Goal: Information Seeking & Learning: Find specific fact

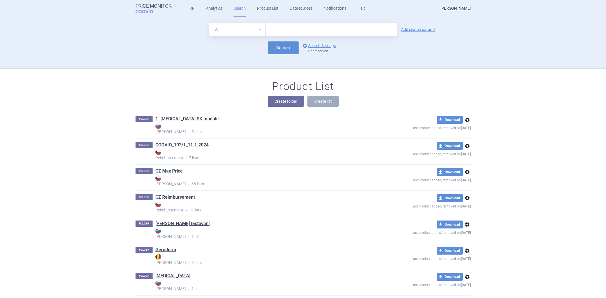
click at [309, 47] on link "options Search Settings" at bounding box center [318, 45] width 34 height 7
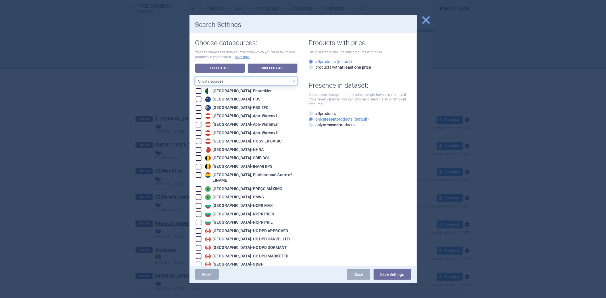
click at [245, 78] on select "All data sources CZ reference sources - Reimbursement SK reference sources - Of…" at bounding box center [246, 81] width 102 height 9
click at [268, 68] on link "Unselect All" at bounding box center [273, 68] width 50 height 9
checkbox input "false"
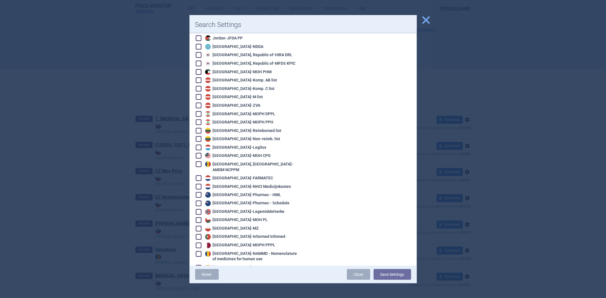
scroll to position [618, 0]
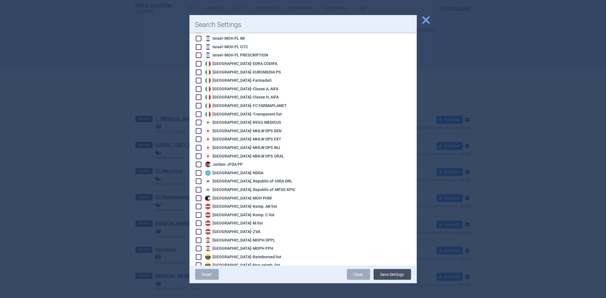
click at [402, 272] on button "Save Settings" at bounding box center [393, 274] width 38 height 11
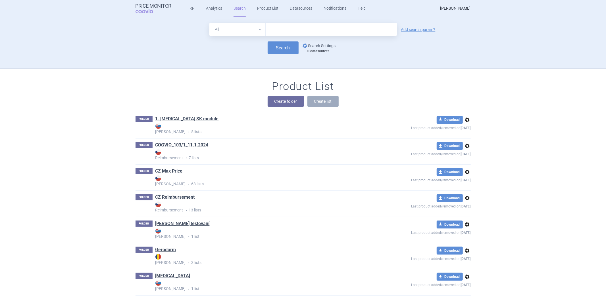
click at [321, 44] on link "options Search Settings" at bounding box center [318, 45] width 34 height 7
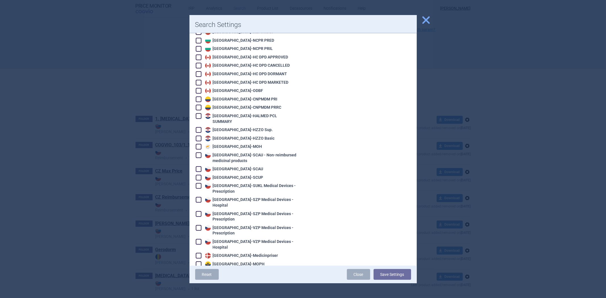
scroll to position [765, 0]
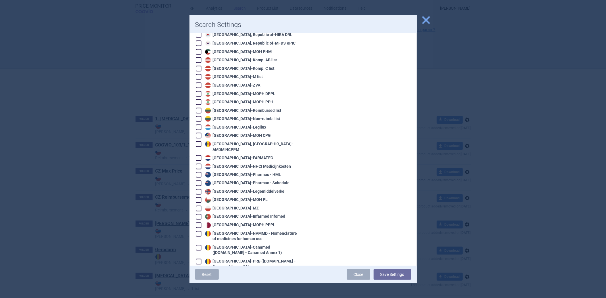
click at [251, 164] on div "Netherlands - NHCI Medicijnkosten" at bounding box center [248, 167] width 88 height 6
checkbox input "true"
click at [379, 270] on button "Save Settings" at bounding box center [393, 274] width 38 height 11
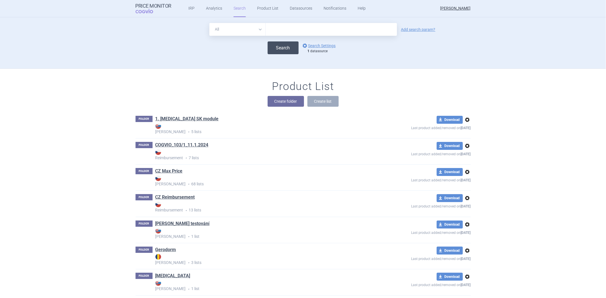
click at [271, 49] on button "Search" at bounding box center [283, 47] width 31 height 13
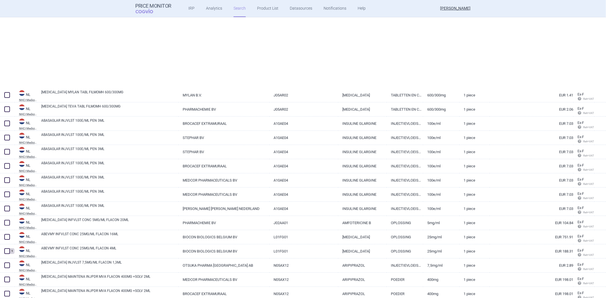
scroll to position [631, 0]
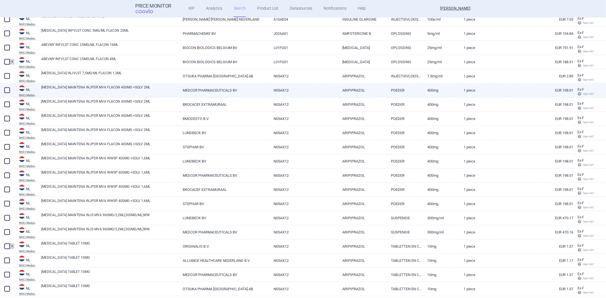
drag, startPoint x: 7, startPoint y: 76, endPoint x: 5, endPoint y: 88, distance: 12.3
click at [7, 76] on span at bounding box center [7, 76] width 6 height 6
checkbox input "true"
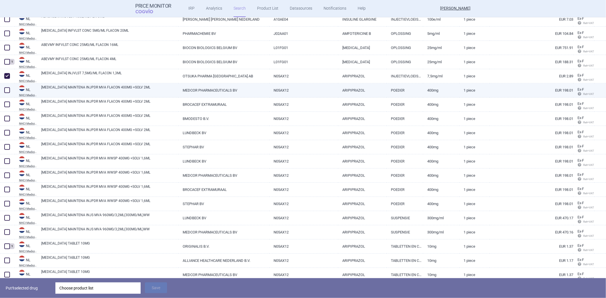
click at [4, 94] on div at bounding box center [7, 91] width 15 height 14
click at [6, 90] on span at bounding box center [7, 91] width 6 height 6
checkbox input "true"
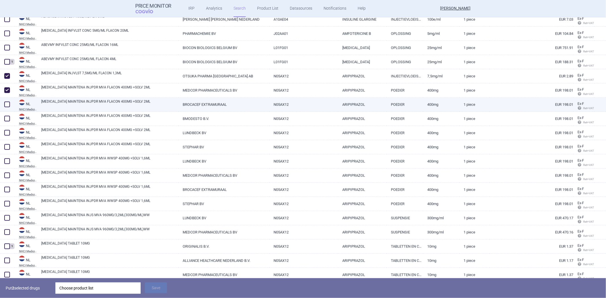
click at [7, 105] on span at bounding box center [7, 105] width 6 height 6
checkbox input "true"
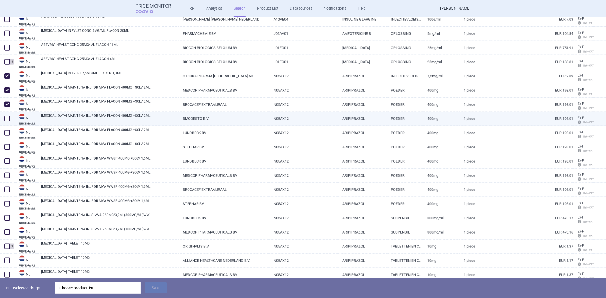
click at [6, 121] on span at bounding box center [7, 119] width 6 height 6
checkbox input "true"
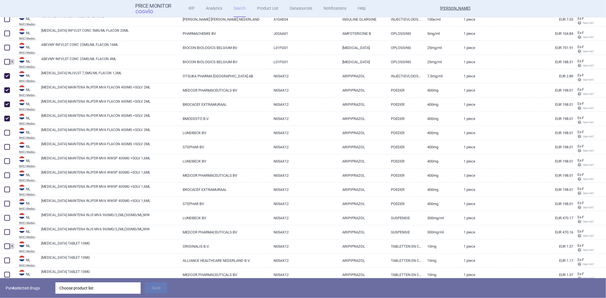
click at [84, 287] on div "Choose product list" at bounding box center [97, 288] width 77 height 11
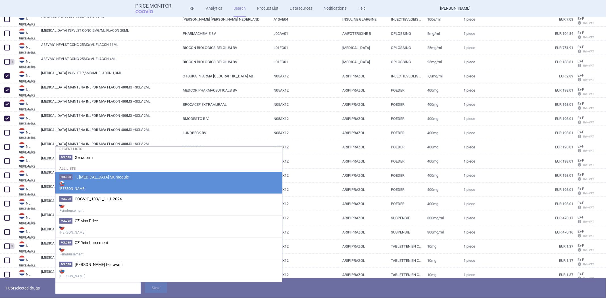
scroll to position [32, 0]
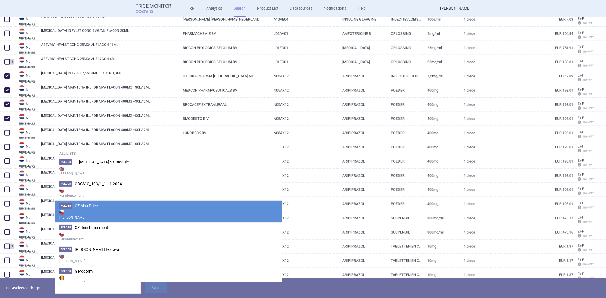
click at [102, 209] on strong "[PERSON_NAME]" at bounding box center [168, 214] width 219 height 11
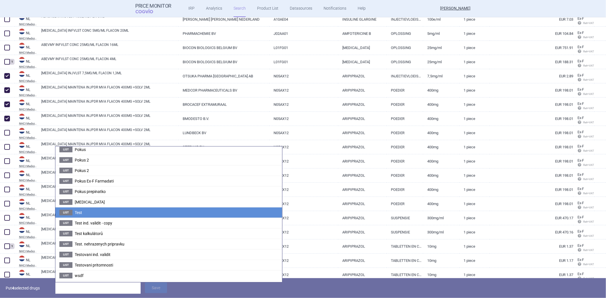
scroll to position [523, 0]
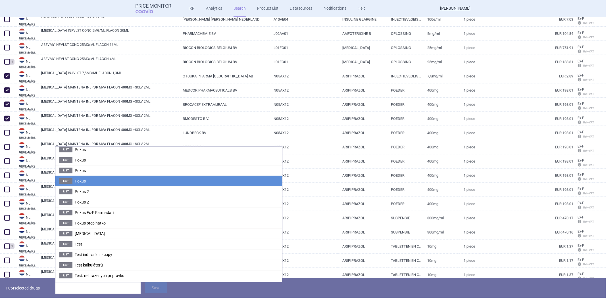
click at [113, 186] on li "List Pokus" at bounding box center [168, 181] width 227 height 11
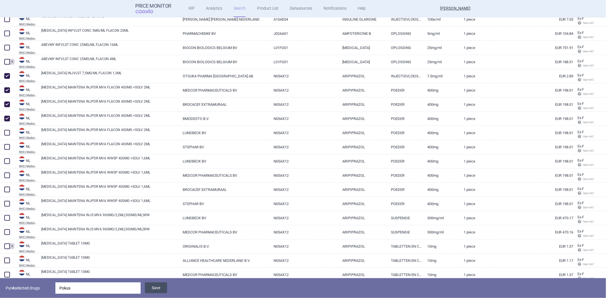
click at [148, 288] on button "Save" at bounding box center [156, 288] width 22 height 11
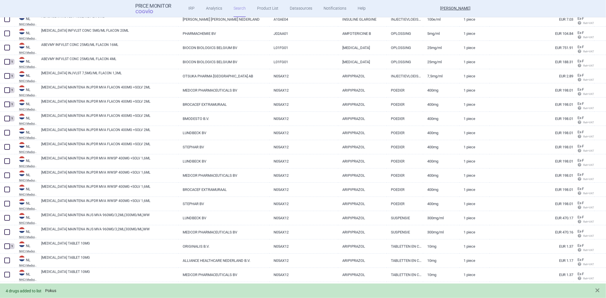
click at [49, 289] on link "Pokus" at bounding box center [50, 291] width 11 height 5
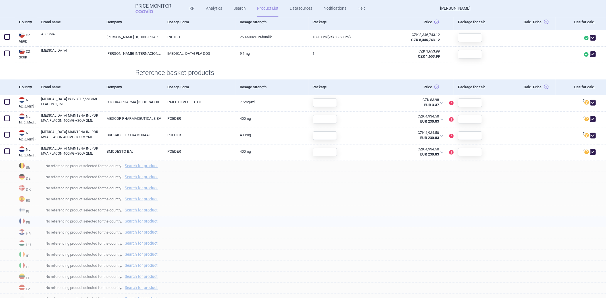
scroll to position [158, 0]
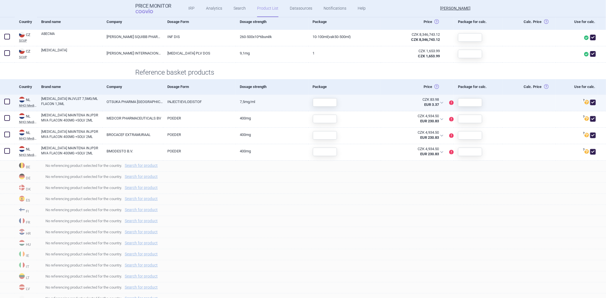
click at [215, 103] on link "INJECTIEVLOEISTOF" at bounding box center [199, 102] width 73 height 14
select select "EUR"
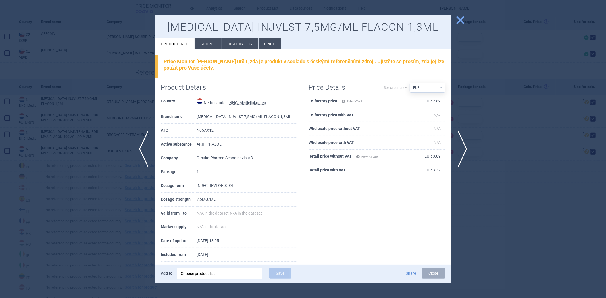
click at [130, 89] on div at bounding box center [303, 149] width 606 height 298
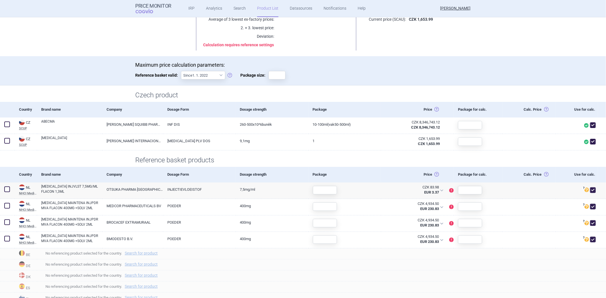
scroll to position [63, 0]
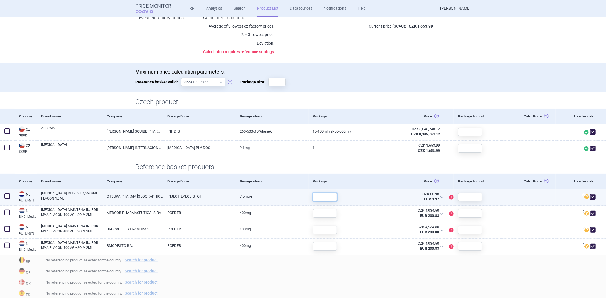
click at [325, 198] on input "text" at bounding box center [325, 197] width 24 height 9
type input "2"
click at [469, 196] on input "text" at bounding box center [470, 197] width 24 height 9
type input "2"
click at [405, 164] on h1 "Reference basket products" at bounding box center [303, 167] width 335 height 8
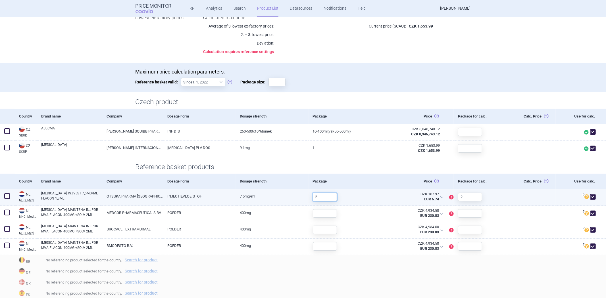
click at [327, 194] on input "2" at bounding box center [325, 197] width 24 height 9
click at [460, 201] on div "2" at bounding box center [468, 197] width 28 height 15
click at [461, 198] on input "2" at bounding box center [470, 197] width 24 height 9
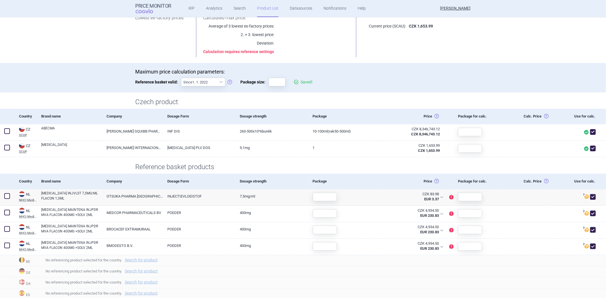
click at [347, 163] on h1 "Reference basket products" at bounding box center [303, 167] width 335 height 8
click at [310, 180] on div "Package" at bounding box center [345, 181] width 73 height 15
copy div "Package"
click at [234, 197] on link "INJECTIEVLOEISTOF" at bounding box center [199, 197] width 73 height 14
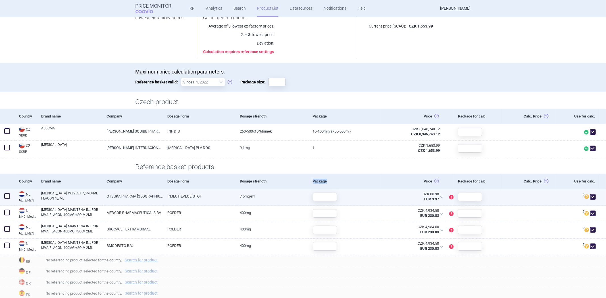
select select "EUR"
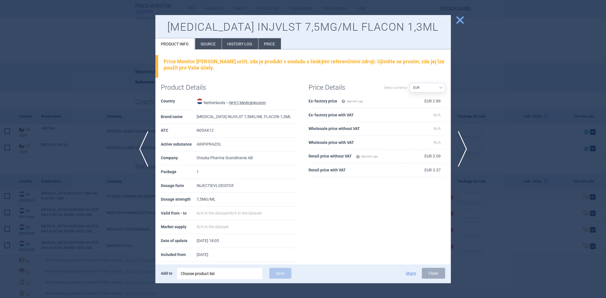
click at [129, 117] on div at bounding box center [303, 149] width 606 height 298
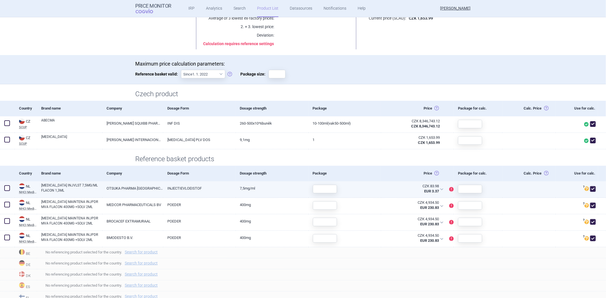
scroll to position [95, 0]
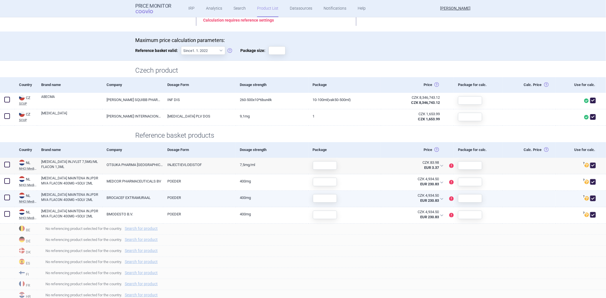
click at [161, 203] on link "BROCACEF EXTRAMURAAL" at bounding box center [132, 198] width 61 height 14
select select "EUR"
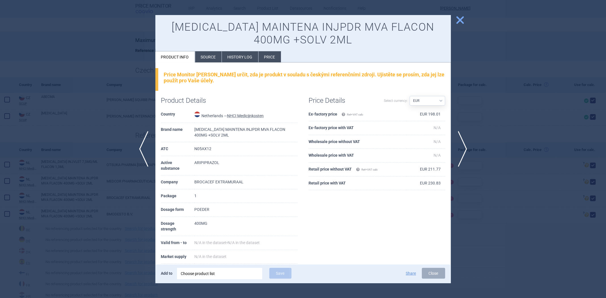
click at [93, 165] on div at bounding box center [303, 149] width 606 height 298
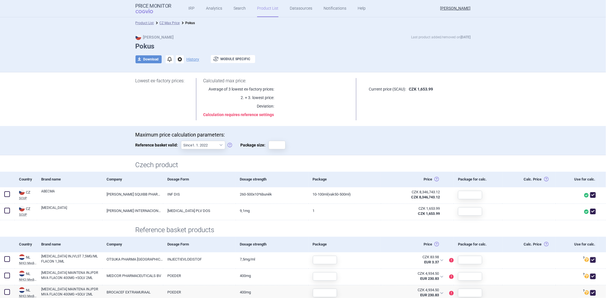
select select "EUR"
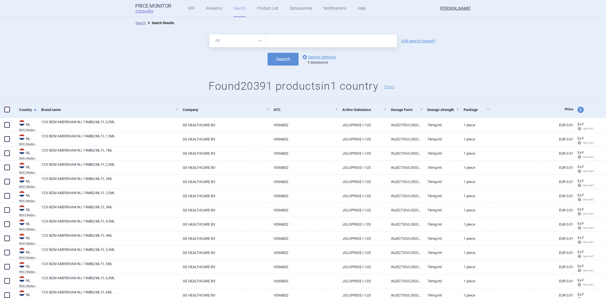
click at [282, 43] on input "text" at bounding box center [331, 40] width 131 height 13
type input "[MEDICAL_DATA]"
click at [280, 54] on button "Search" at bounding box center [283, 59] width 31 height 13
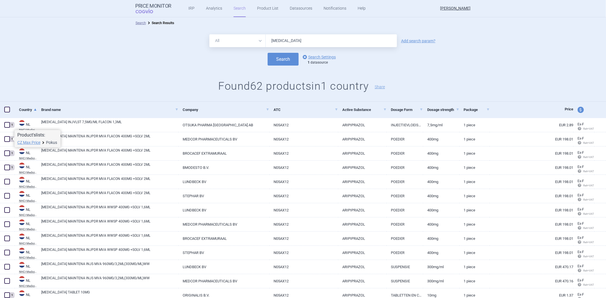
click at [54, 143] on link "Pokus" at bounding box center [51, 143] width 11 height 4
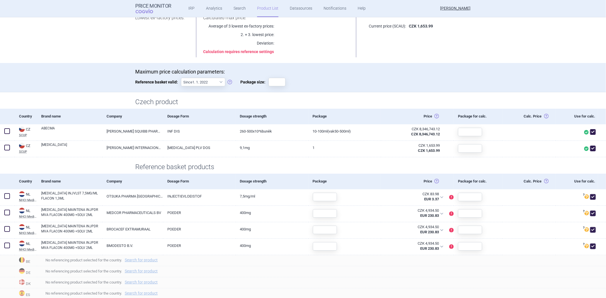
scroll to position [95, 0]
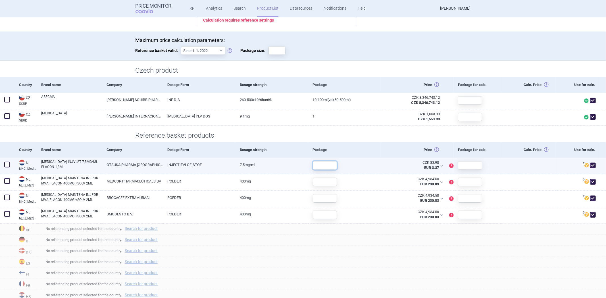
click at [325, 169] on input "text" at bounding box center [325, 165] width 24 height 9
click at [364, 161] on div at bounding box center [345, 166] width 73 height 16
click at [316, 165] on input "text" at bounding box center [325, 165] width 24 height 9
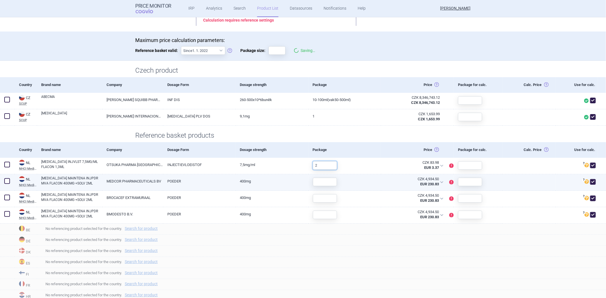
type input "2"
click at [368, 184] on div at bounding box center [345, 182] width 73 height 16
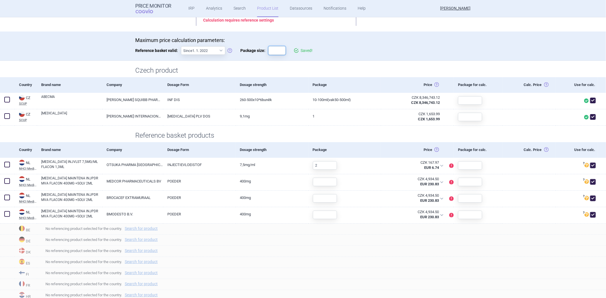
click at [276, 46] on input "Package size:" at bounding box center [277, 50] width 17 height 9
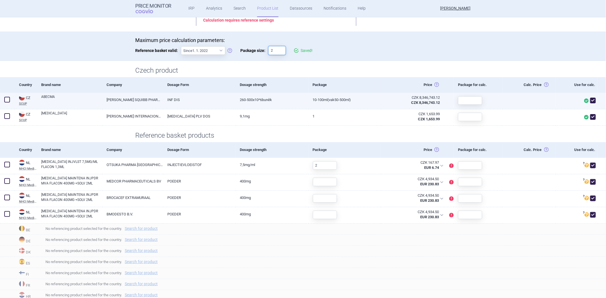
type input "2"
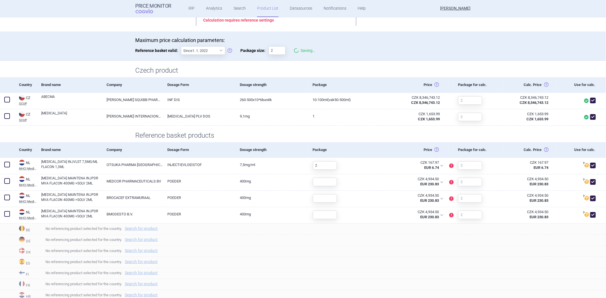
click at [318, 128] on div "Reference basket products" at bounding box center [303, 134] width 606 height 17
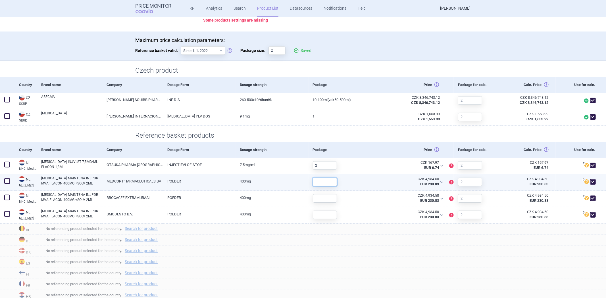
click at [328, 179] on input "text" at bounding box center [325, 182] width 24 height 9
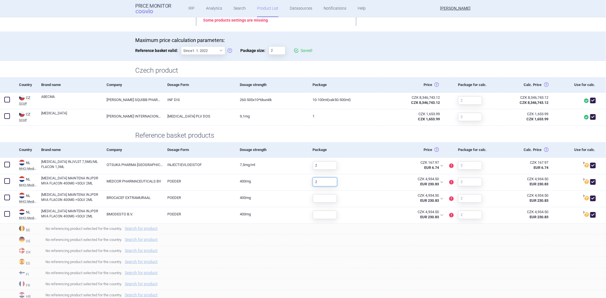
type input "2"
click at [358, 143] on div "Package" at bounding box center [345, 149] width 73 height 15
